Goal: Transaction & Acquisition: Purchase product/service

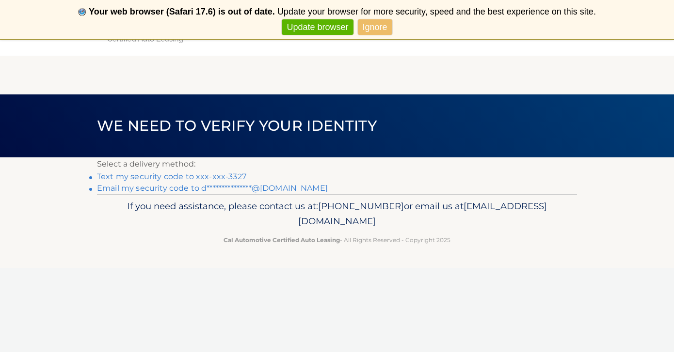
click at [324, 26] on link "Update browser" at bounding box center [317, 27] width 71 height 16
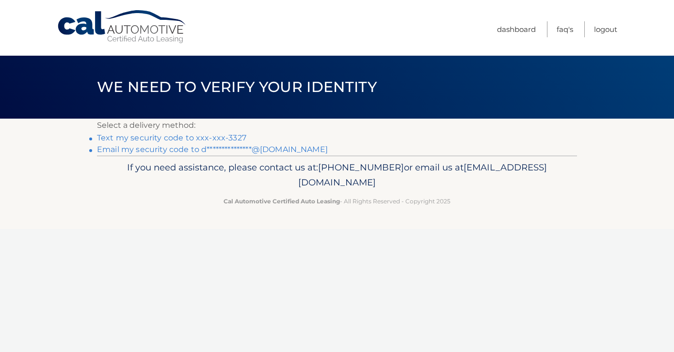
click at [207, 138] on link "Text my security code to xxx-xxx-3327" at bounding box center [171, 137] width 149 height 9
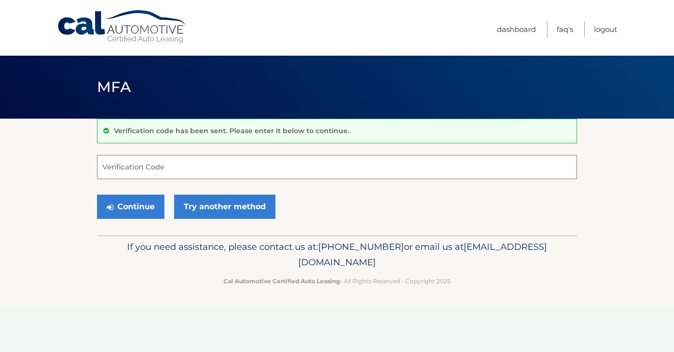
click at [159, 163] on input "Verification Code" at bounding box center [337, 167] width 480 height 24
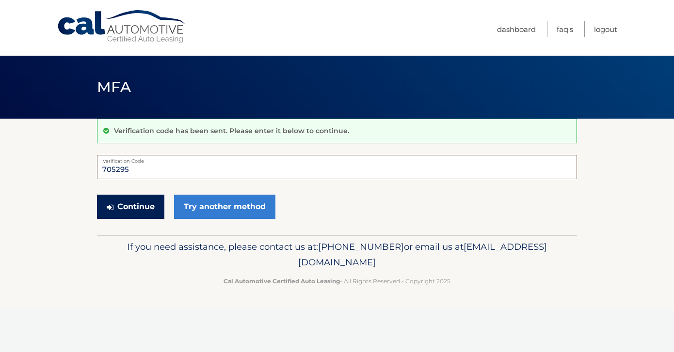
type input "705295"
click at [136, 198] on button "Continue" at bounding box center [130, 207] width 67 height 24
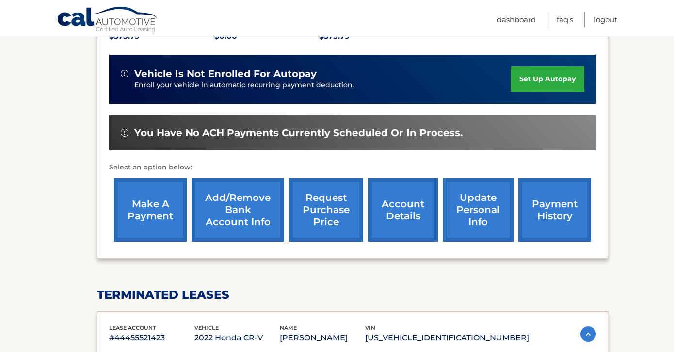
scroll to position [238, 0]
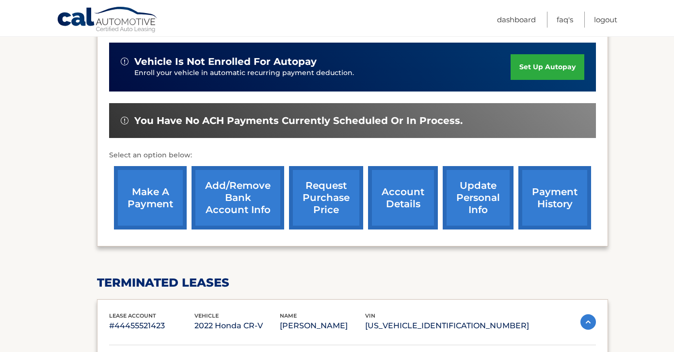
click at [161, 224] on link "make a payment" at bounding box center [150, 198] width 73 height 64
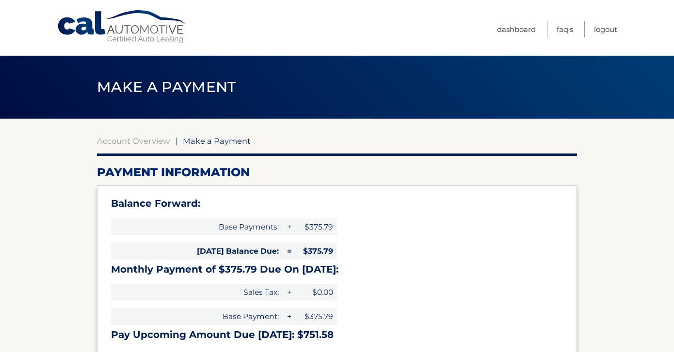
select select "YTU4NDViODktYzdjZS00MDZiLTg2MGMtODdlYjYwMTc1ZDhk"
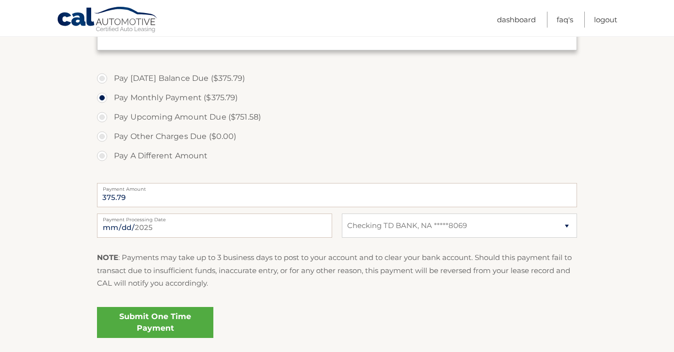
scroll to position [315, 0]
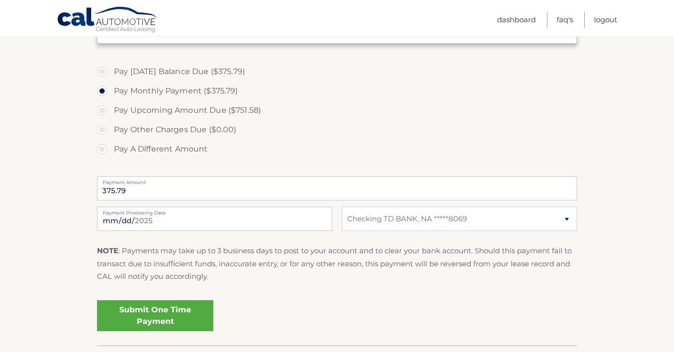
click at [155, 316] on link "Submit One Time Payment" at bounding box center [155, 316] width 116 height 31
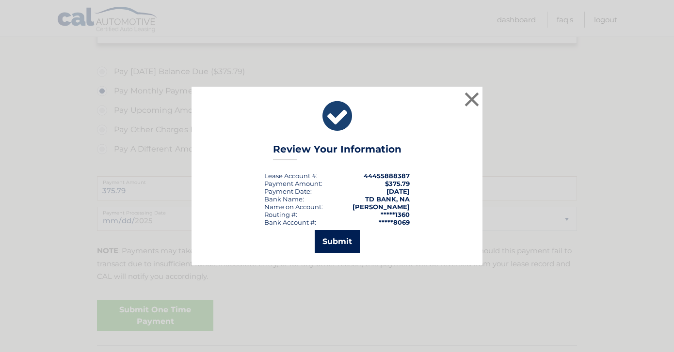
click at [337, 241] on button "Submit" at bounding box center [337, 241] width 45 height 23
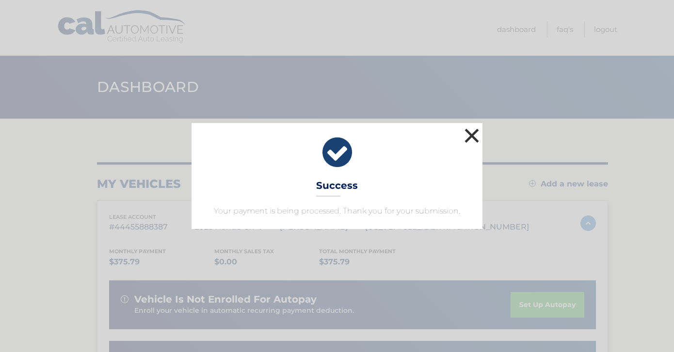
click at [475, 138] on button "×" at bounding box center [471, 135] width 19 height 19
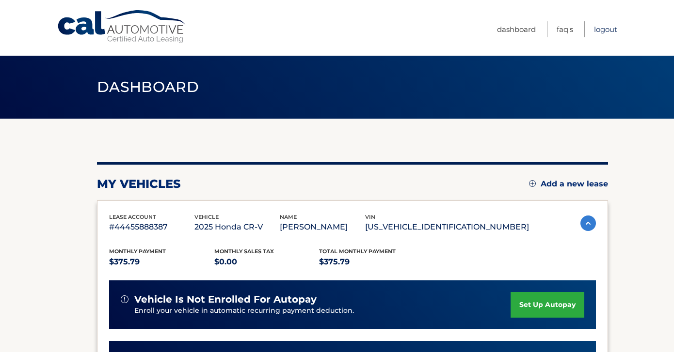
click at [603, 28] on link "Logout" at bounding box center [605, 29] width 23 height 16
